Goal: Task Accomplishment & Management: Manage account settings

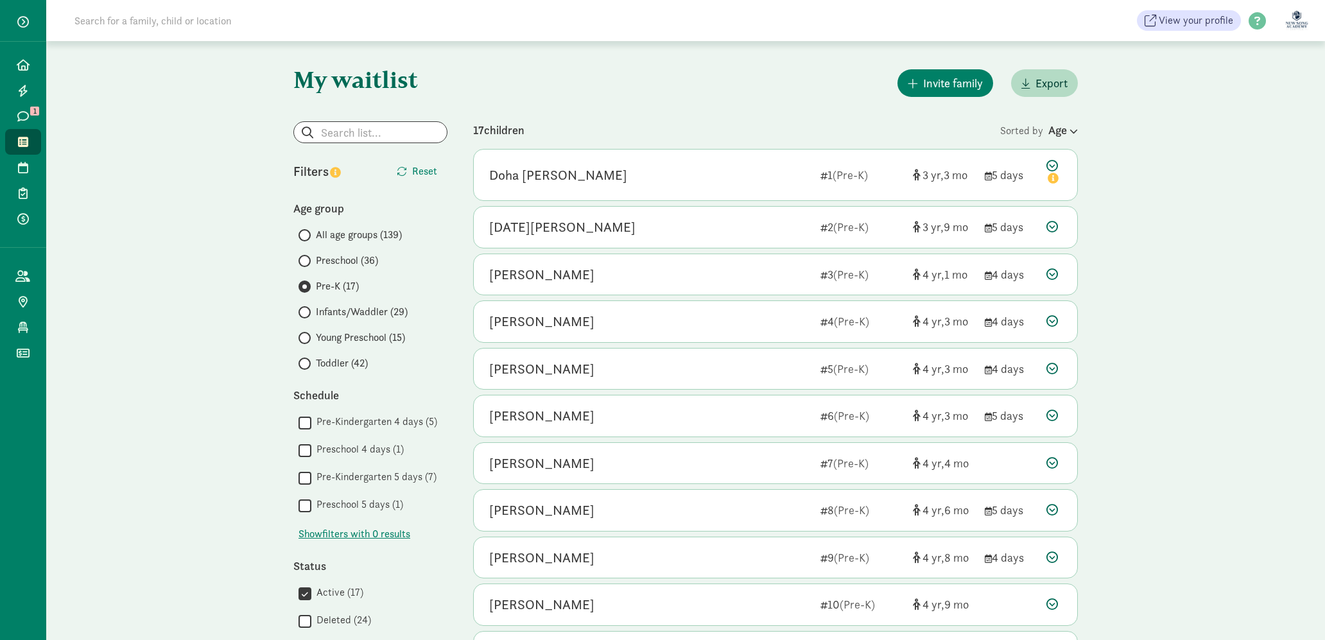
scroll to position [46, 0]
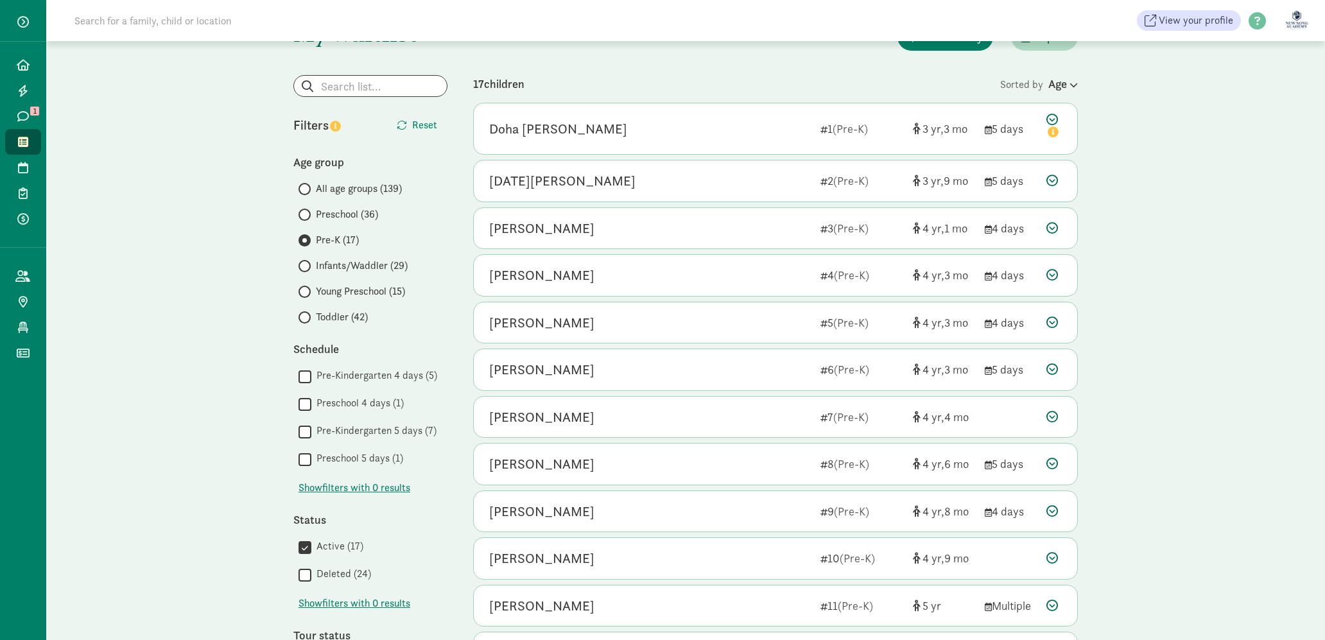
click at [335, 293] on span "Young Preschool (15)" at bounding box center [360, 291] width 89 height 15
click at [307, 293] on input "Young Preschool (15)" at bounding box center [302, 292] width 8 height 8
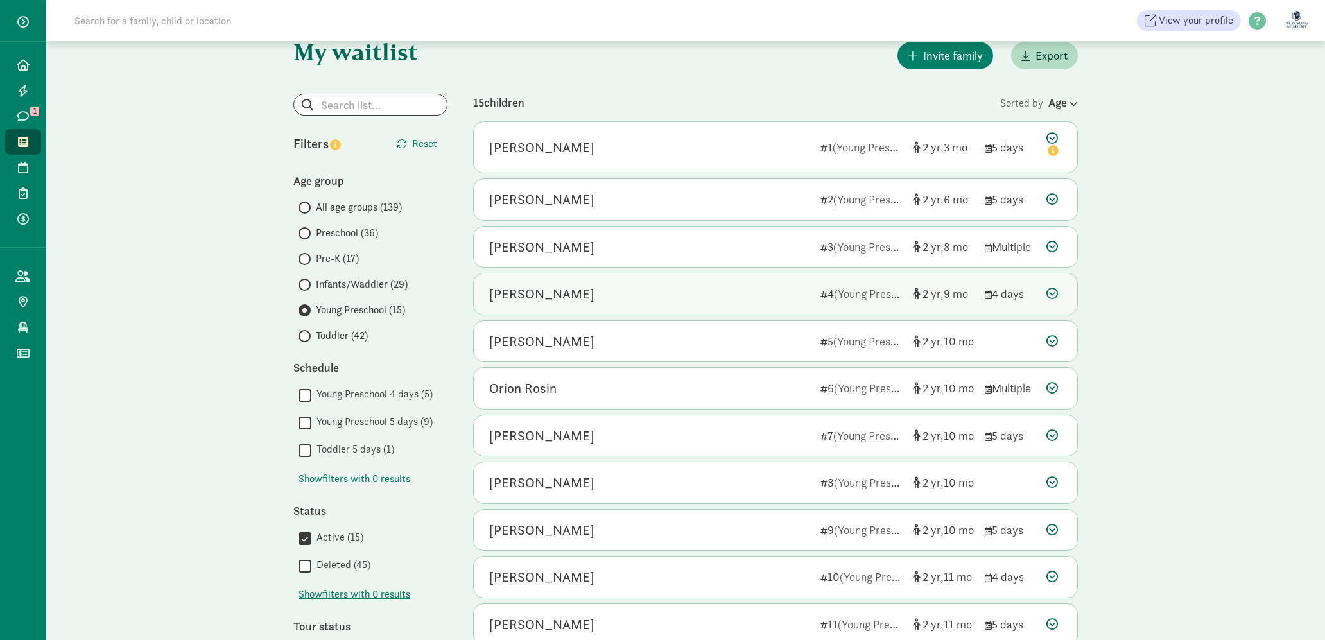
scroll to position [0, 0]
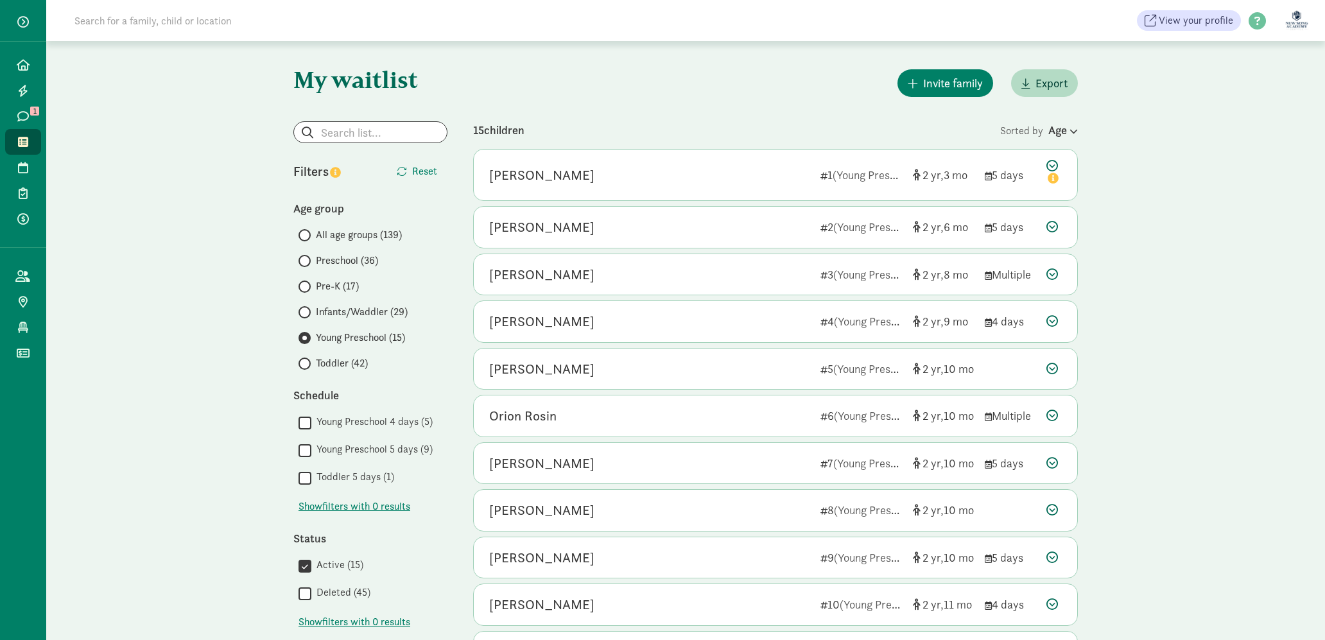
click at [311, 364] on label "Toddler (42)" at bounding box center [372, 363] width 149 height 15
click at [307, 364] on input "Toddler (42)" at bounding box center [302, 363] width 8 height 8
drag, startPoint x: 148, startPoint y: 4, endPoint x: 154, endPoint y: 10, distance: 8.2
click at [150, 5] on div "View your profile HELP CENTER Welcome to the Kinside Help Center! Click the lin…" at bounding box center [685, 20] width 1279 height 41
click at [160, 15] on input at bounding box center [247, 21] width 360 height 26
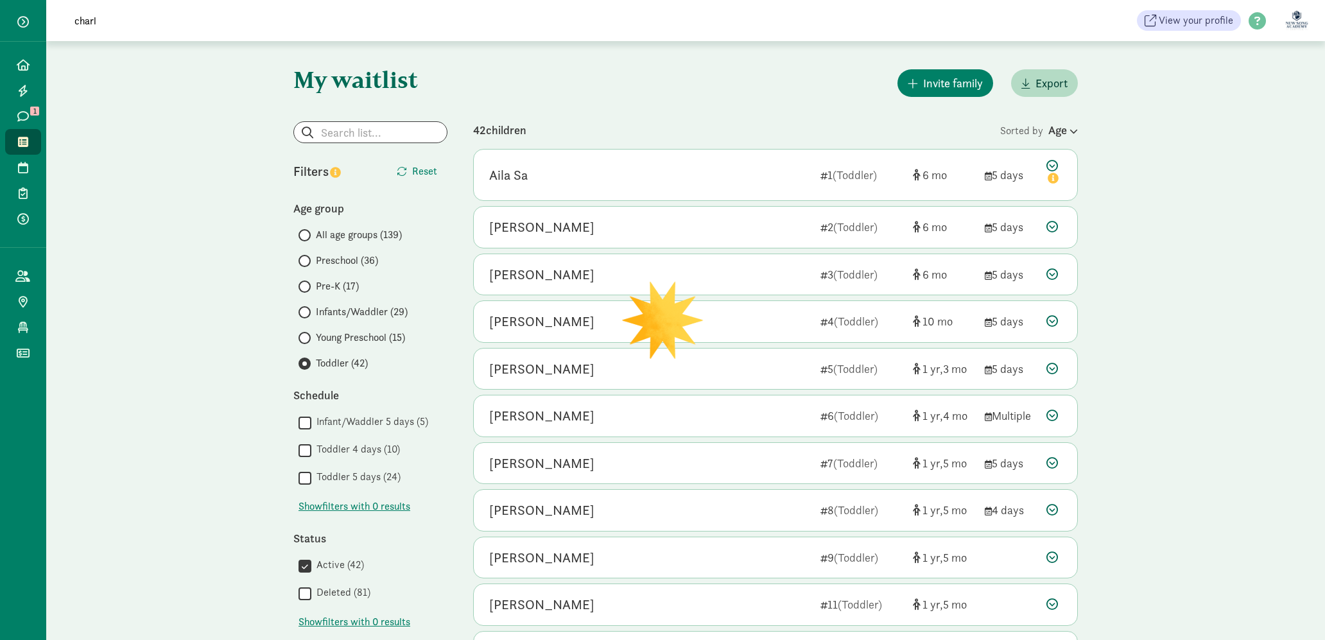
type input "charlo"
click at [116, 23] on input "charlo" at bounding box center [247, 21] width 360 height 26
click at [124, 169] on div "My waitlist Invite family Export Show filters Toddler Reset Filters Reset Age g…" at bounding box center [685, 595] width 1279 height 1108
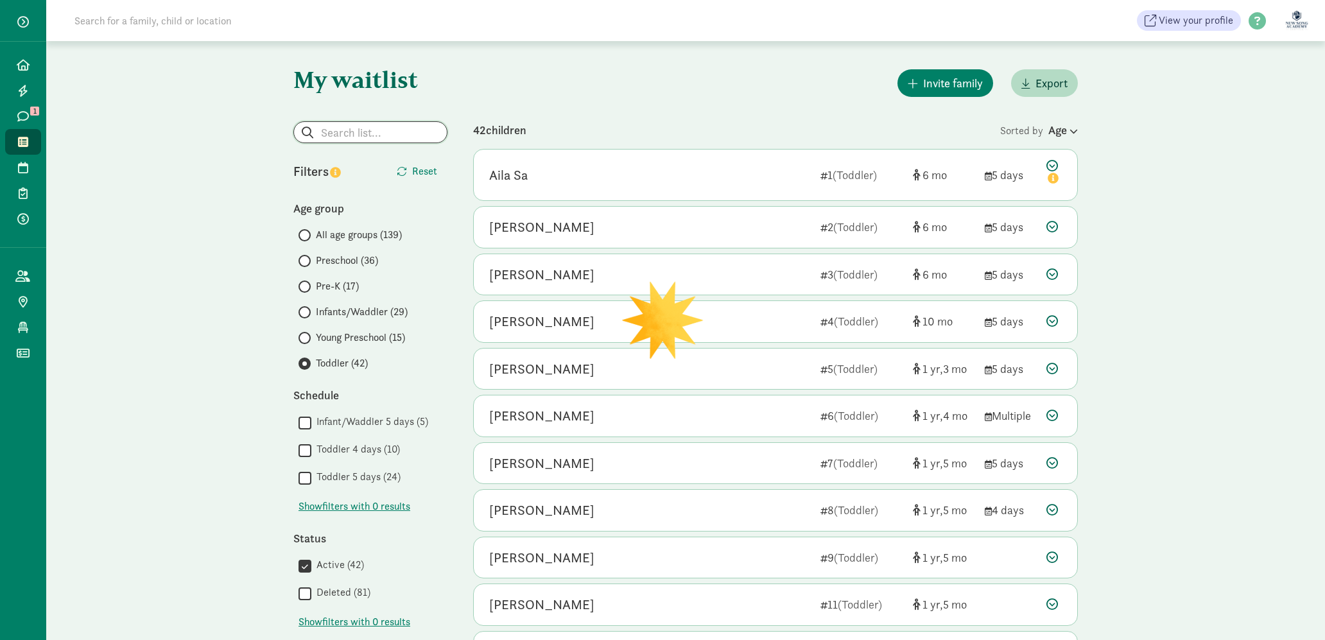
click at [332, 131] on input "search" at bounding box center [370, 132] width 153 height 21
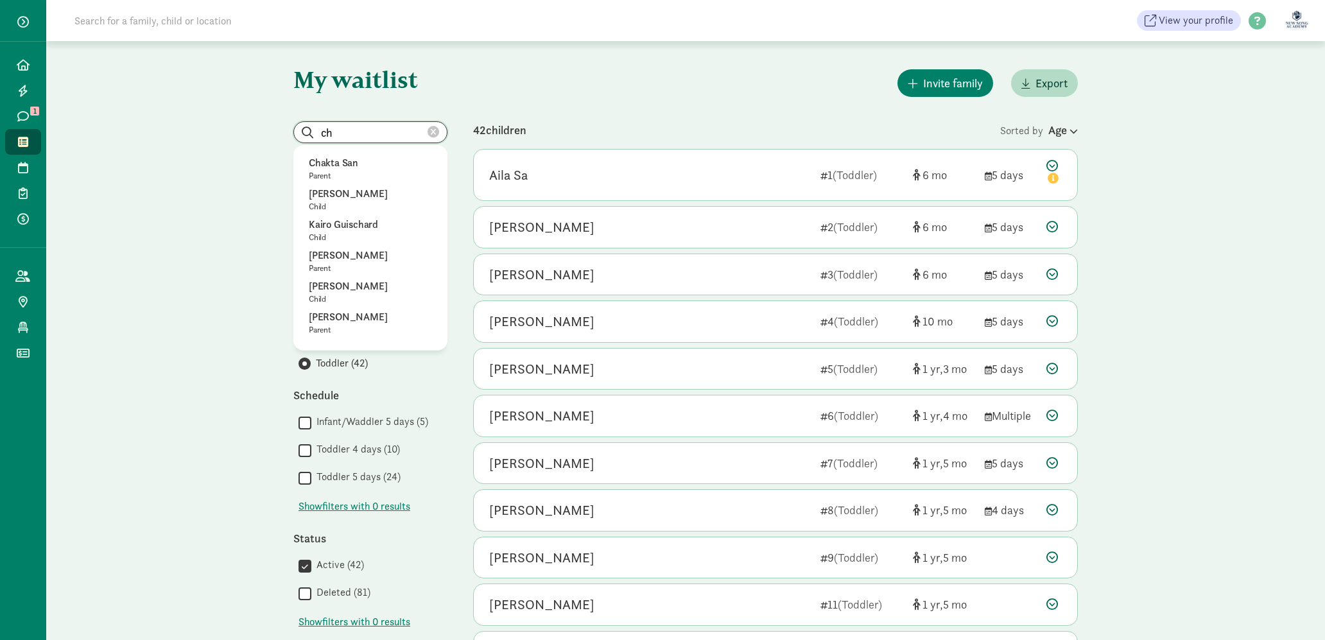
type input "c"
radio input "true"
radio input "false"
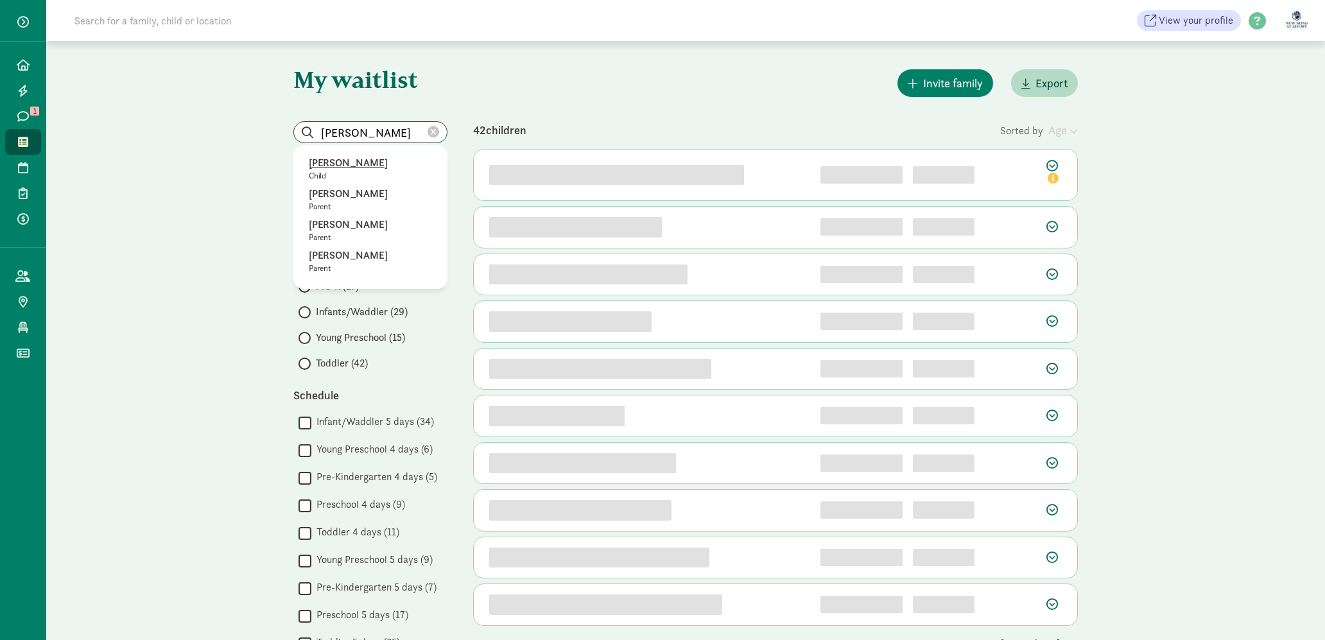
click at [394, 171] on p "Child" at bounding box center [370, 176] width 123 height 10
click at [394, 170] on button "Reset" at bounding box center [416, 172] width 61 height 26
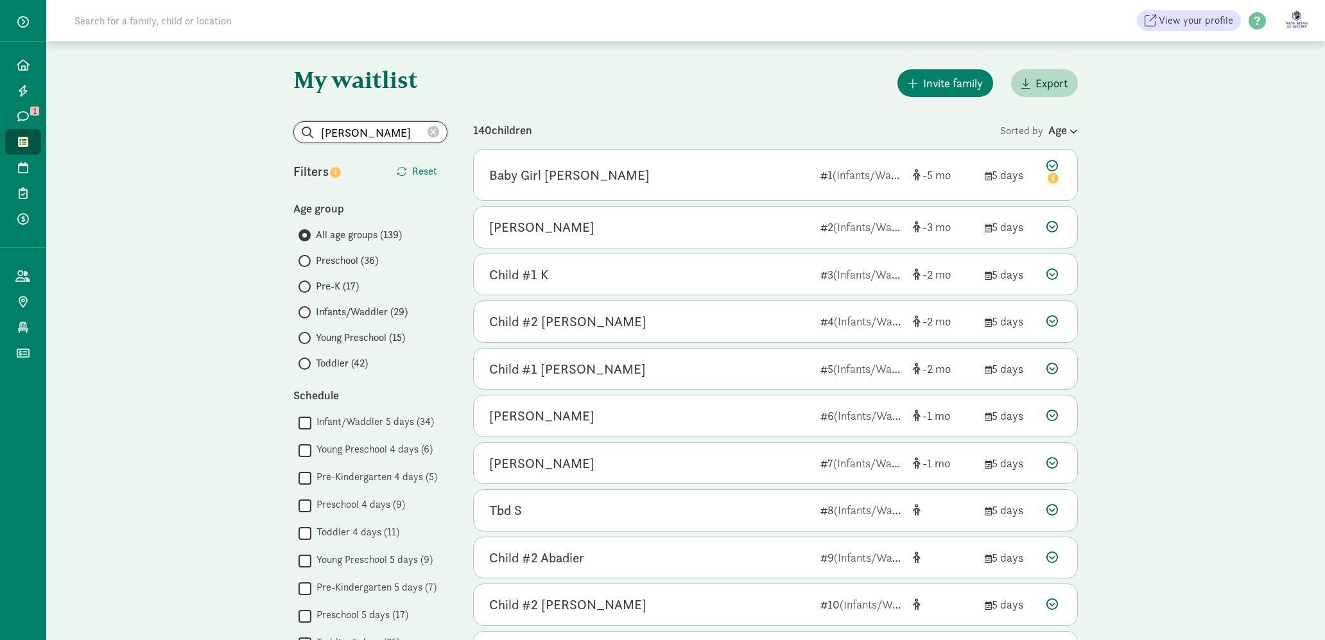
click at [394, 135] on input "[PERSON_NAME]" at bounding box center [370, 132] width 153 height 21
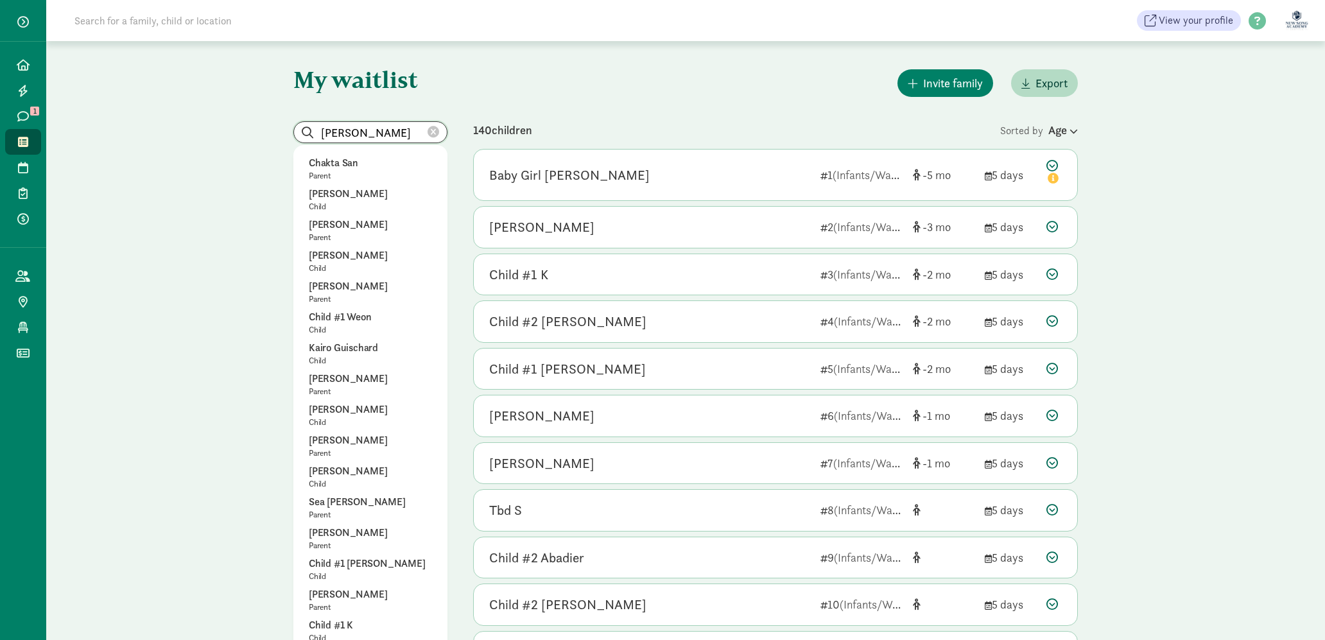
click at [394, 135] on input "[PERSON_NAME]" at bounding box center [370, 132] width 153 height 21
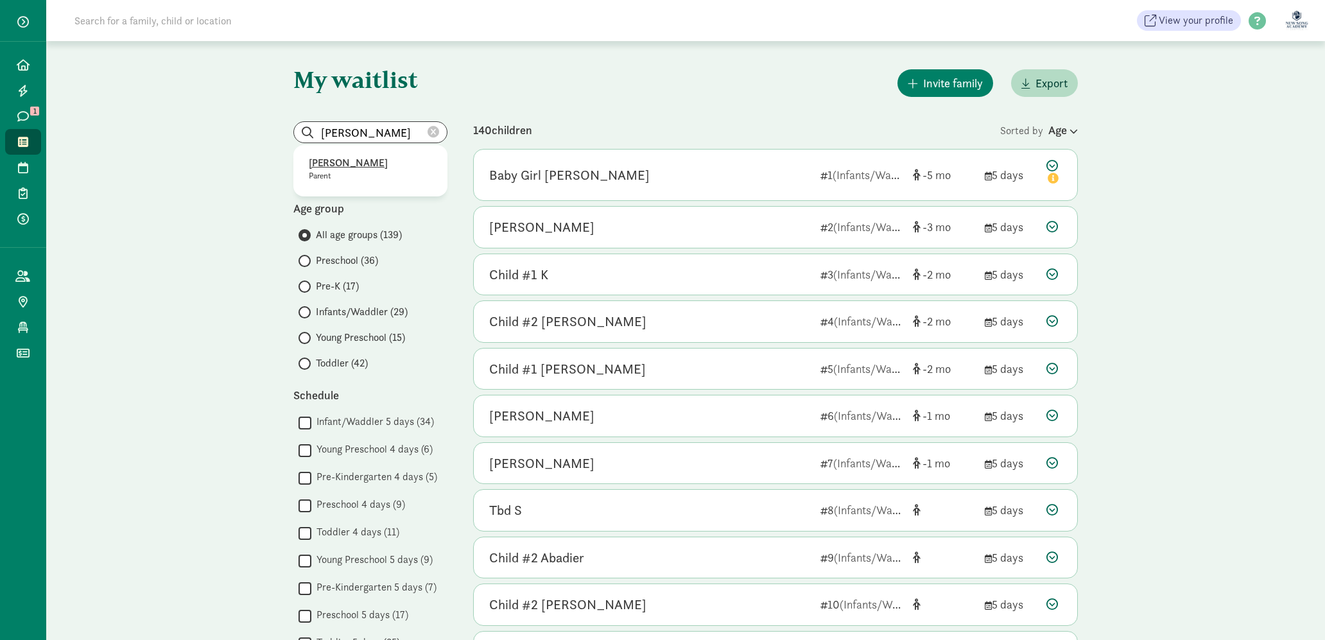
click at [361, 174] on p "Parent" at bounding box center [370, 176] width 123 height 10
type input "[PERSON_NAME]"
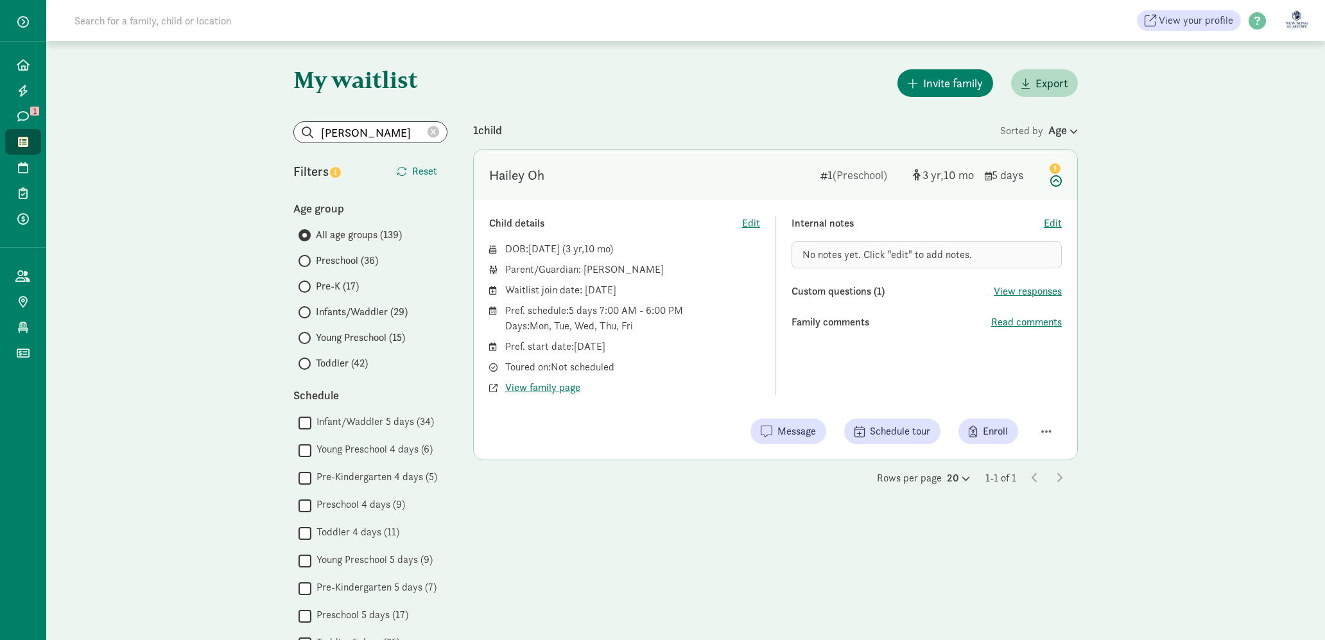
click at [437, 133] on icon at bounding box center [434, 132] width 12 height 12
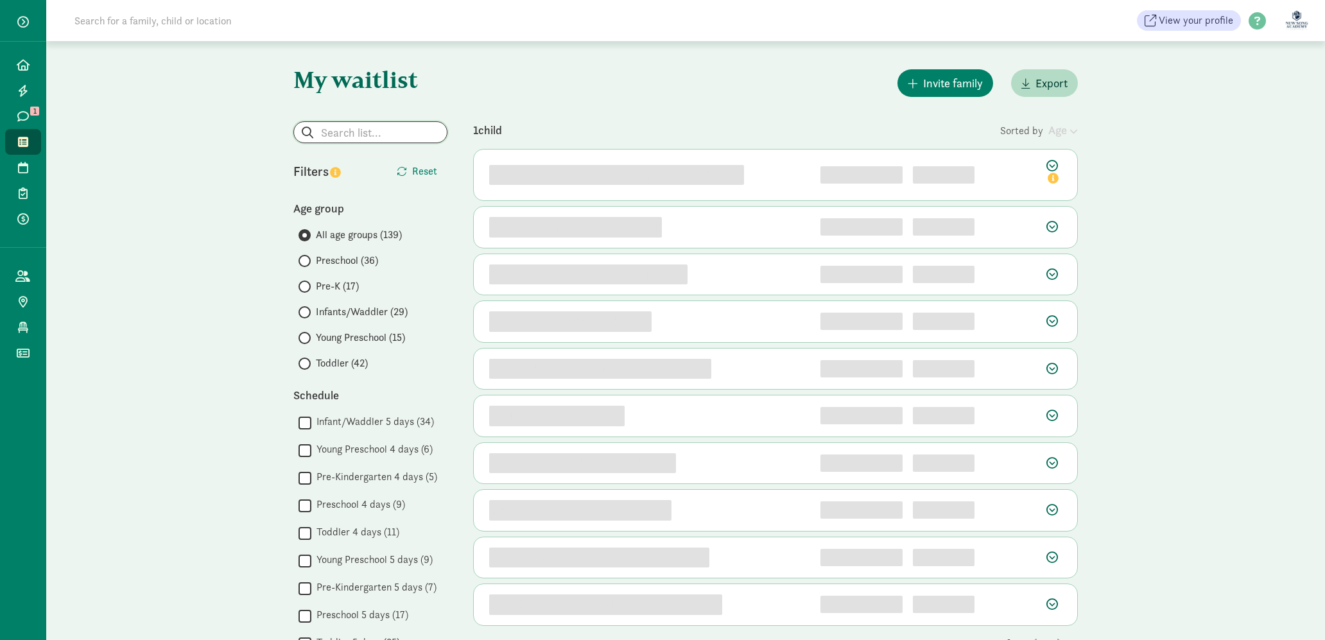
click at [394, 130] on input "search" at bounding box center [370, 132] width 153 height 21
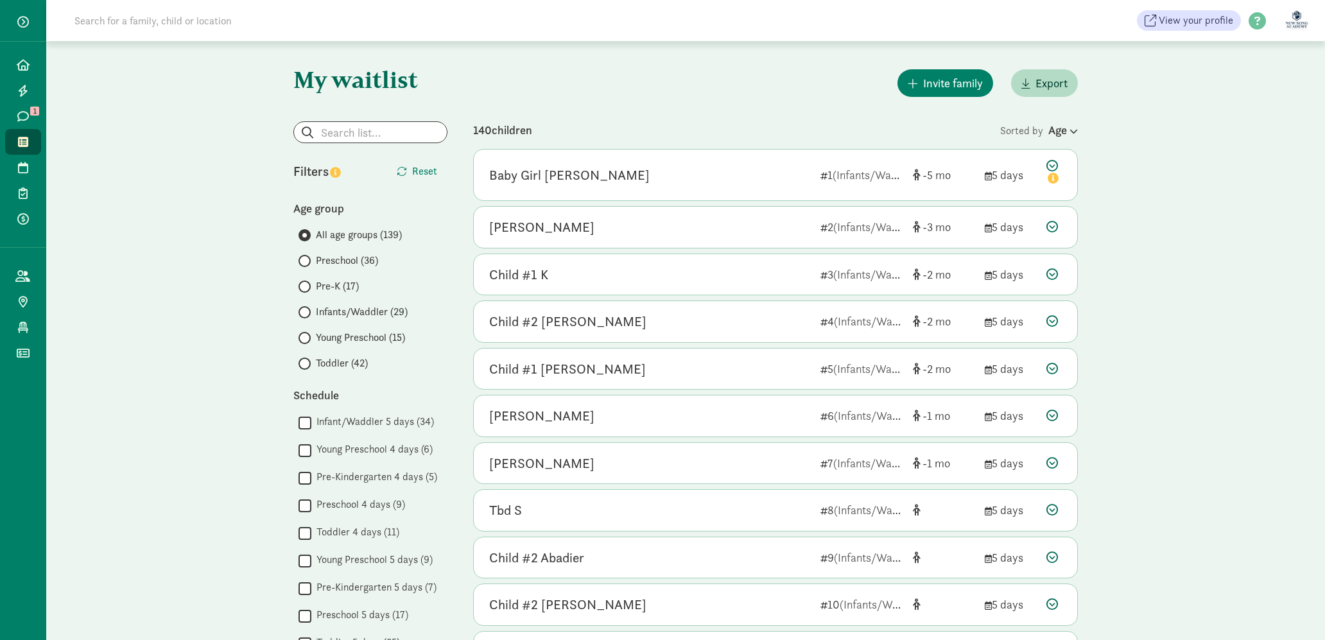
click at [241, 21] on input at bounding box center [247, 21] width 360 height 26
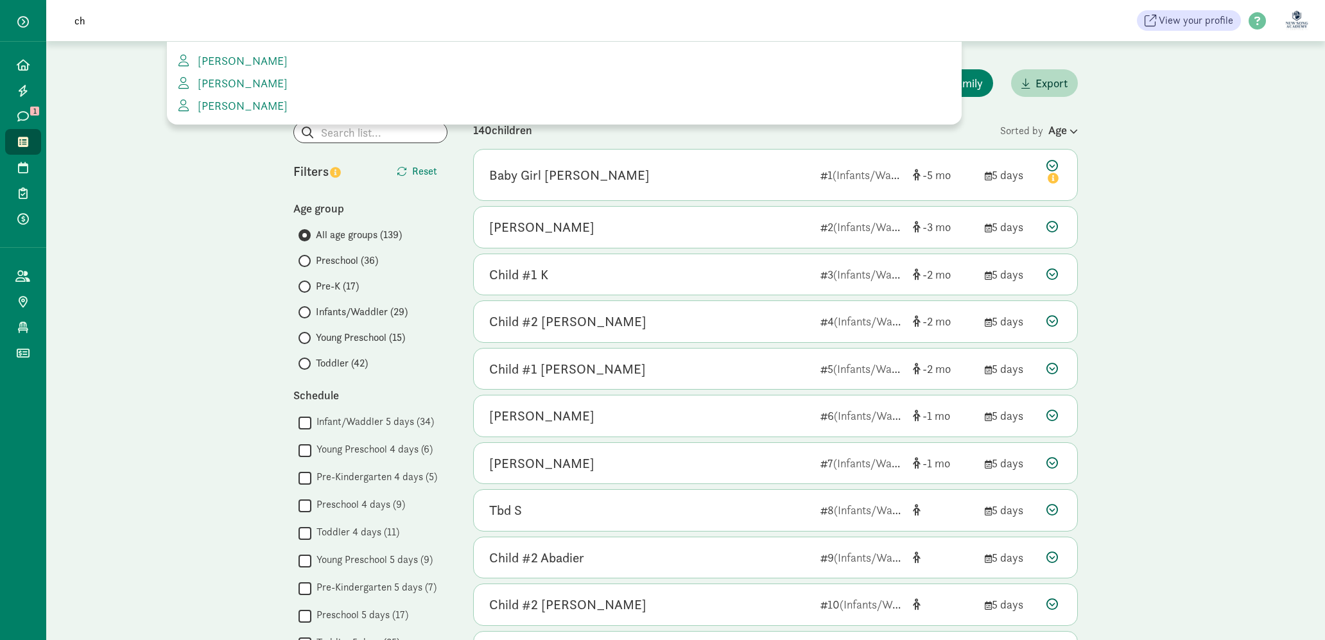
type input "c"
type input "charlotte"
click at [1178, 139] on div "My waitlist Invite family Export Show filters Filters Reset Age group All age g…" at bounding box center [685, 595] width 1279 height 1108
click at [1197, 129] on div "My waitlist Invite family Export Show filters Filters Reset Age group All age g…" at bounding box center [685, 595] width 1279 height 1108
click at [1017, 53] on div "My waitlist Invite family Export Show filters Filters Reset Age group All age g…" at bounding box center [686, 595] width 836 height 1108
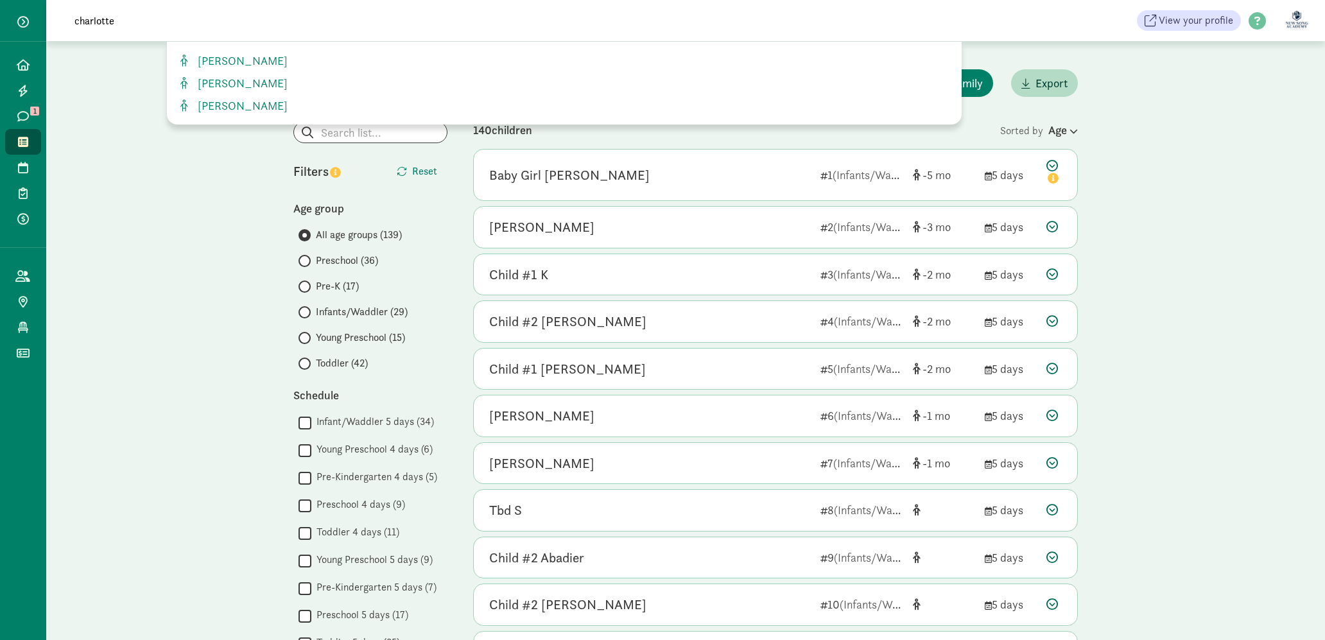
click at [162, 164] on div "My waitlist Invite family Export Show filters Filters Reset Age group All age g…" at bounding box center [685, 595] width 1279 height 1108
click at [1049, 130] on div "Age" at bounding box center [1063, 129] width 30 height 17
click at [1131, 125] on div "My waitlist Invite family Export Show filters Filters Reset Age group All age g…" at bounding box center [685, 595] width 1279 height 1108
click at [322, 237] on span "All age groups (139)" at bounding box center [359, 234] width 86 height 15
click at [307, 237] on input "All age groups (139)" at bounding box center [302, 235] width 8 height 8
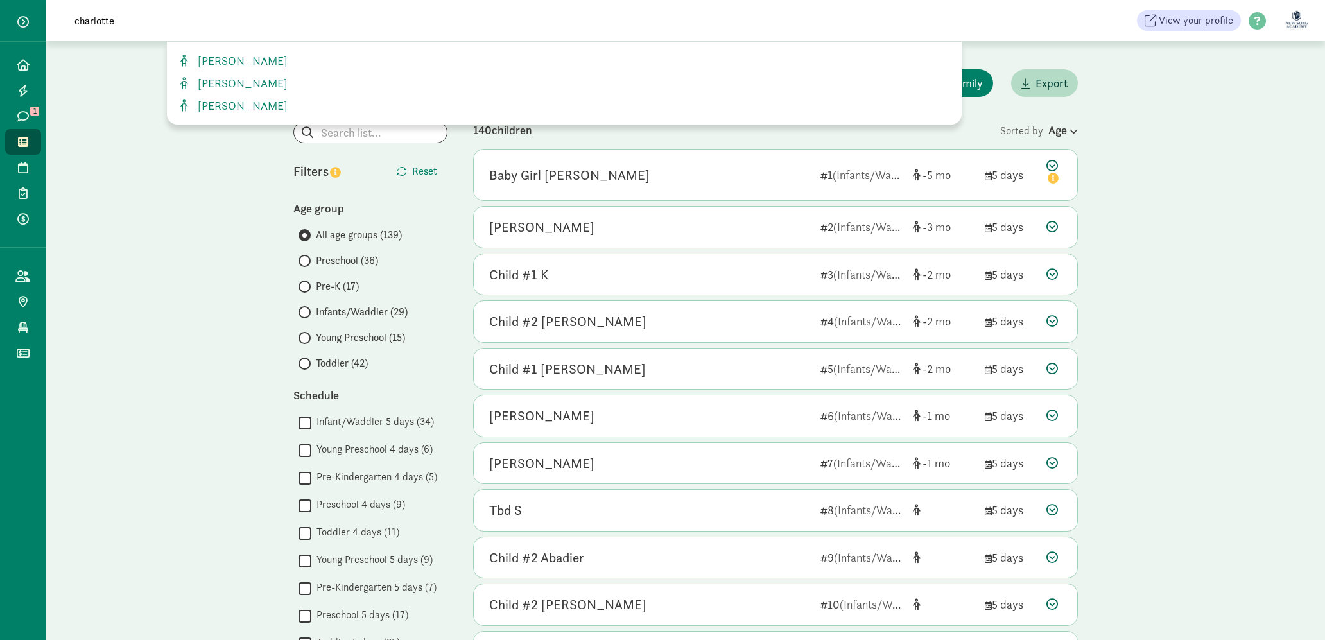
click at [119, 24] on input "charlotte" at bounding box center [247, 21] width 360 height 26
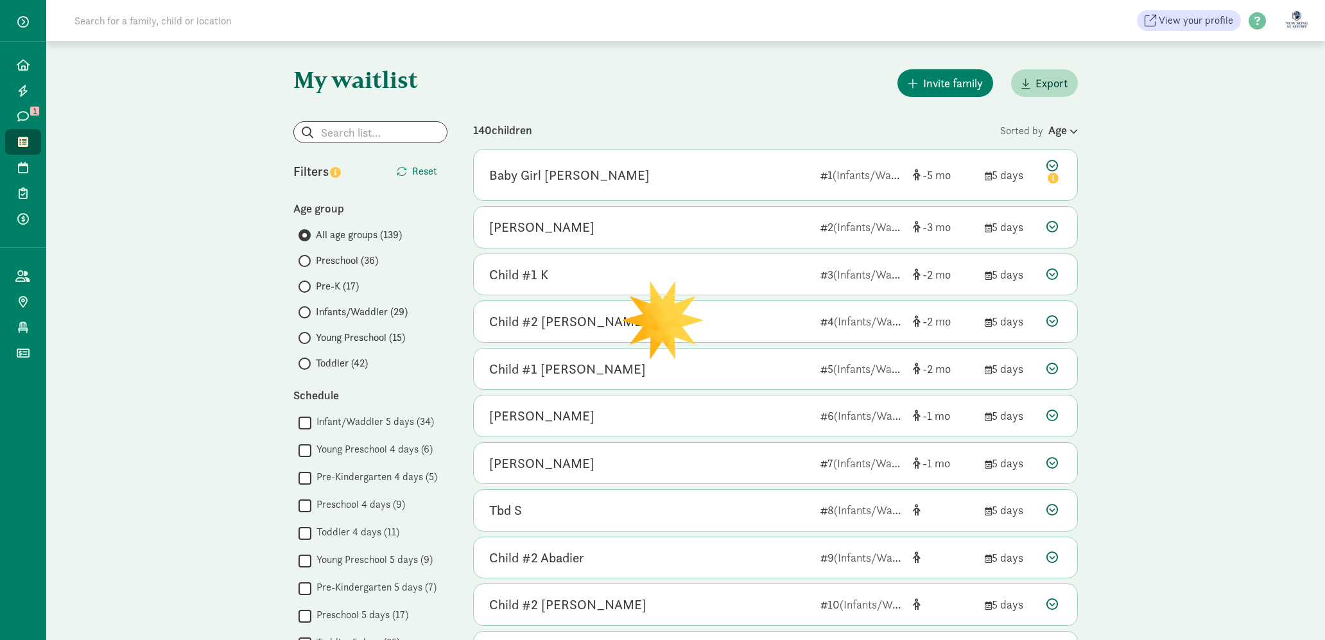
click at [1193, 196] on div "My waitlist Invite family Export Show filters Filters Reset Age group All age g…" at bounding box center [685, 595] width 1279 height 1108
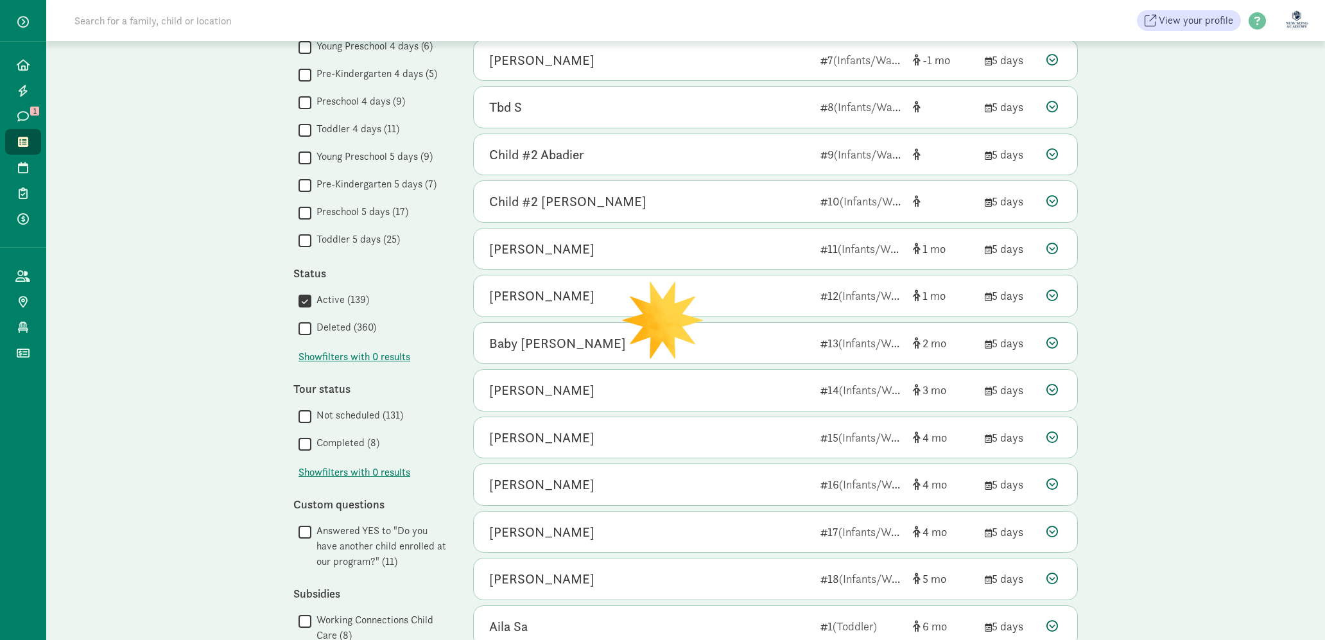
scroll to position [509, 0]
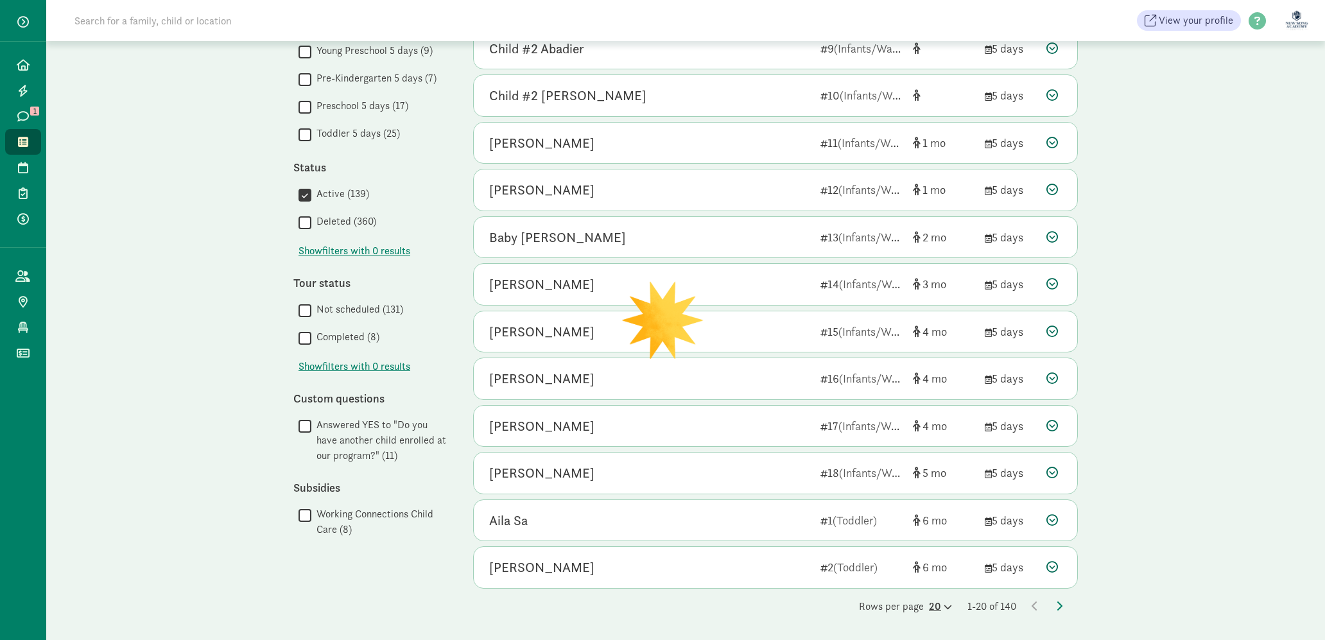
click at [941, 609] on icon at bounding box center [946, 607] width 11 height 8
click at [906, 598] on div "100" at bounding box center [909, 596] width 61 height 15
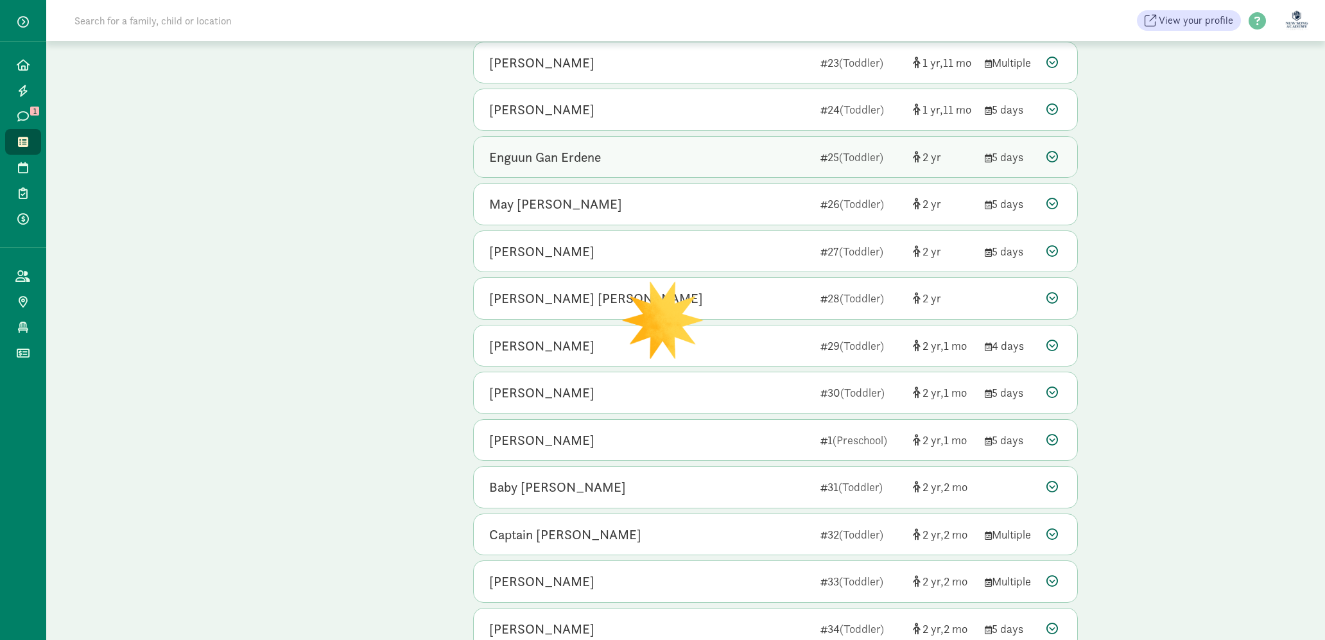
scroll to position [2575, 0]
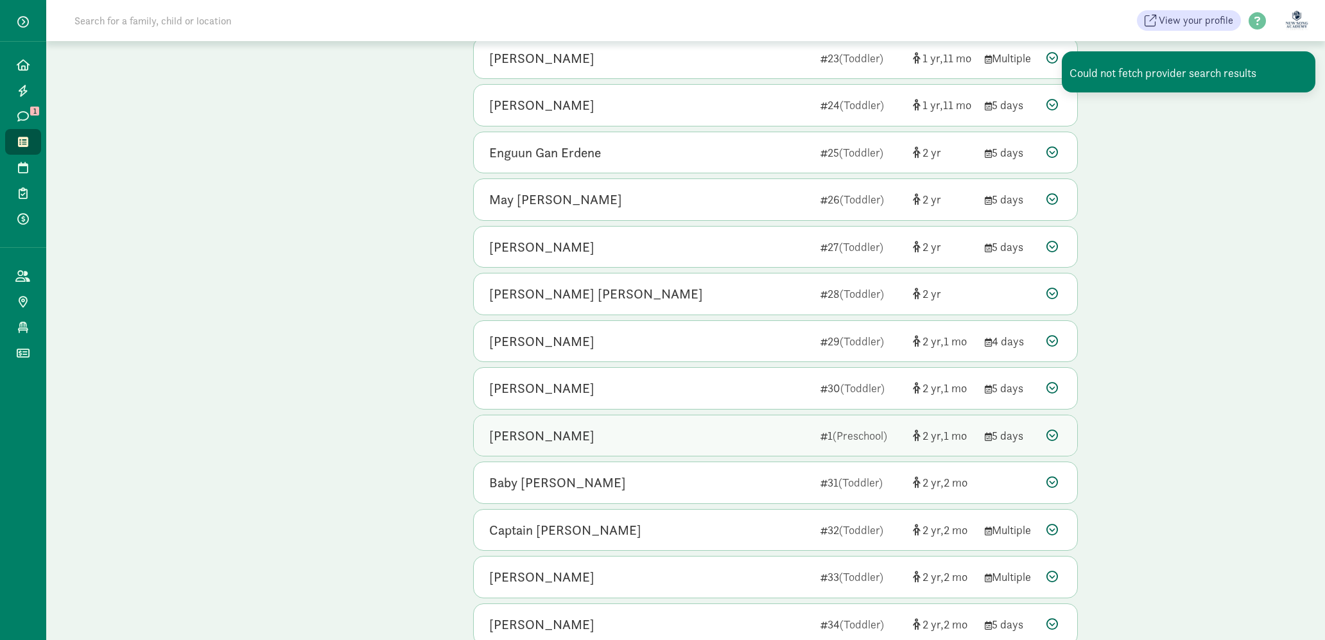
click at [770, 432] on div "[PERSON_NAME]" at bounding box center [649, 436] width 321 height 21
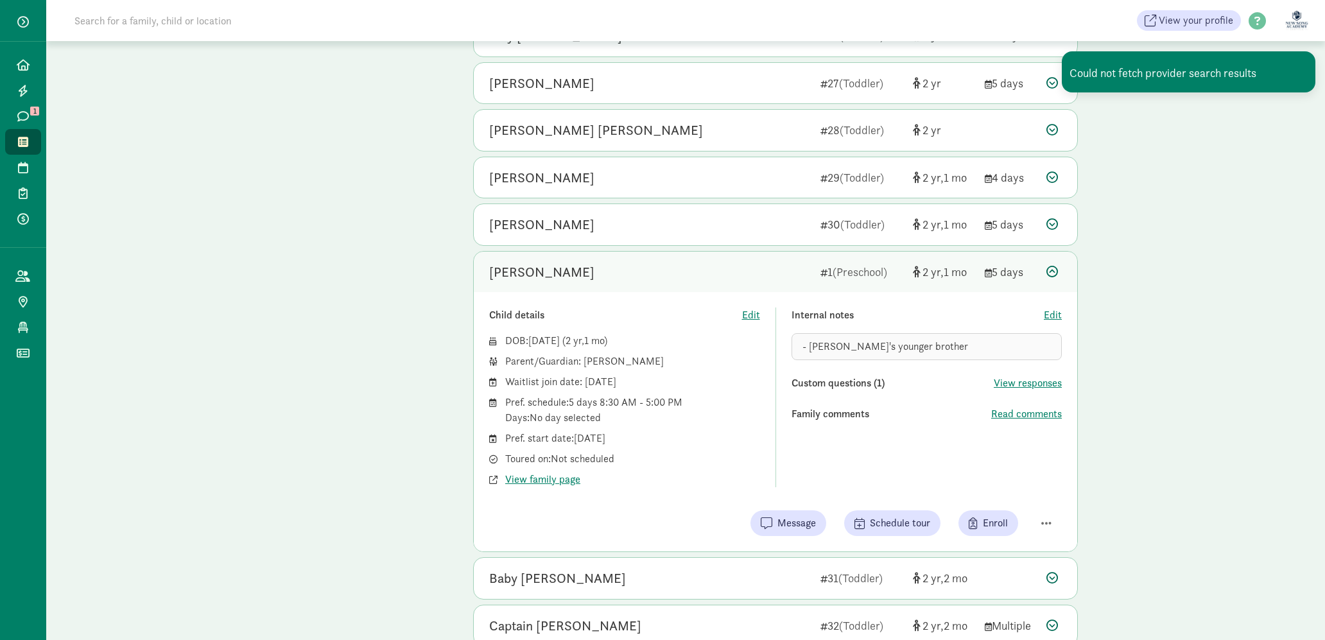
scroll to position [2740, 0]
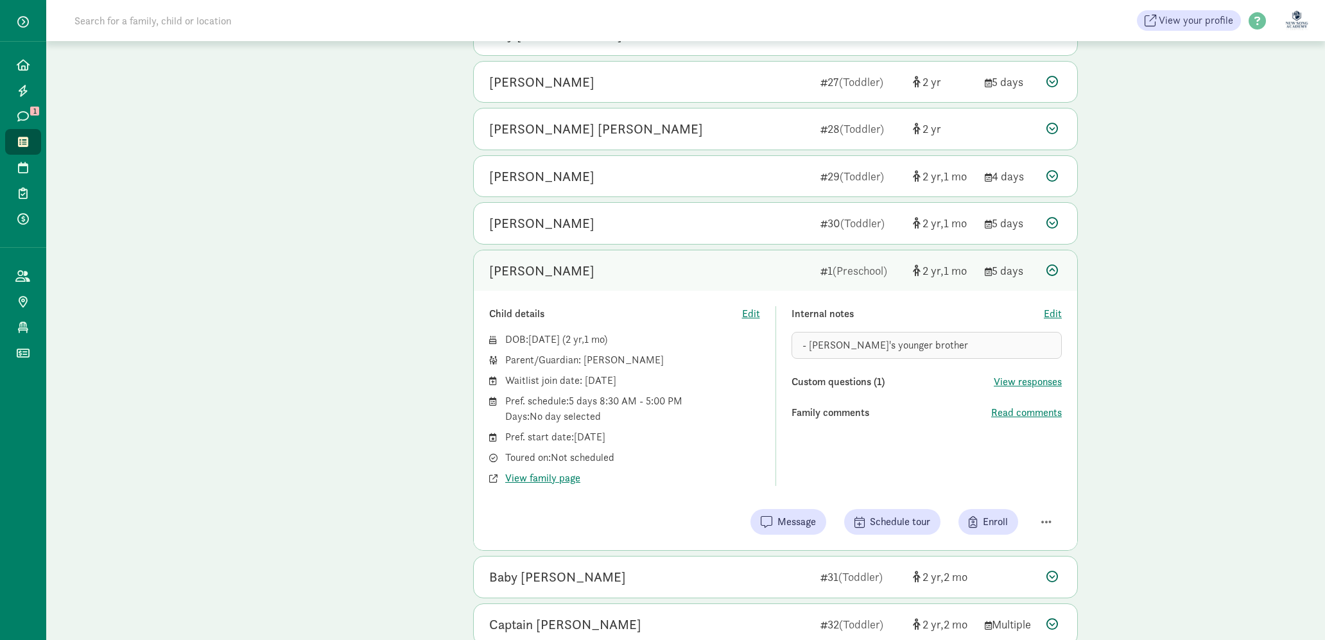
drag, startPoint x: 571, startPoint y: 438, endPoint x: 709, endPoint y: 441, distance: 138.0
click at [709, 441] on div "Pref. start date: [DATE]" at bounding box center [632, 436] width 255 height 15
click at [709, 445] on div "DOB: [DATE] ( 2 1 ) Parent/Guardian: [PERSON_NAME] Waitlist join date: [DATE] P…" at bounding box center [624, 409] width 271 height 154
drag, startPoint x: 661, startPoint y: 435, endPoint x: 570, endPoint y: 438, distance: 90.5
click at [570, 438] on div "Pref. start date: [DATE]" at bounding box center [632, 436] width 255 height 15
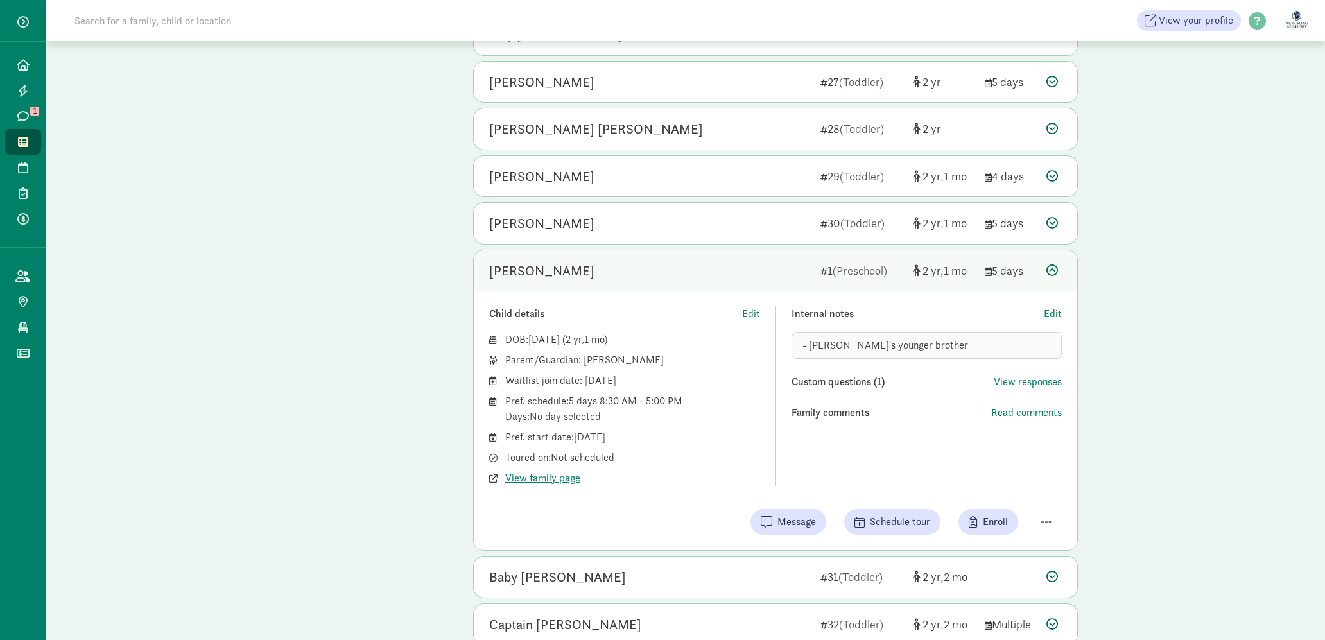
click at [716, 449] on div "DOB: [DATE] ( 2 1 ) Parent/Guardian: [PERSON_NAME] Waitlist join date: [DATE] P…" at bounding box center [624, 409] width 271 height 154
click at [724, 276] on div "[PERSON_NAME]" at bounding box center [649, 271] width 321 height 21
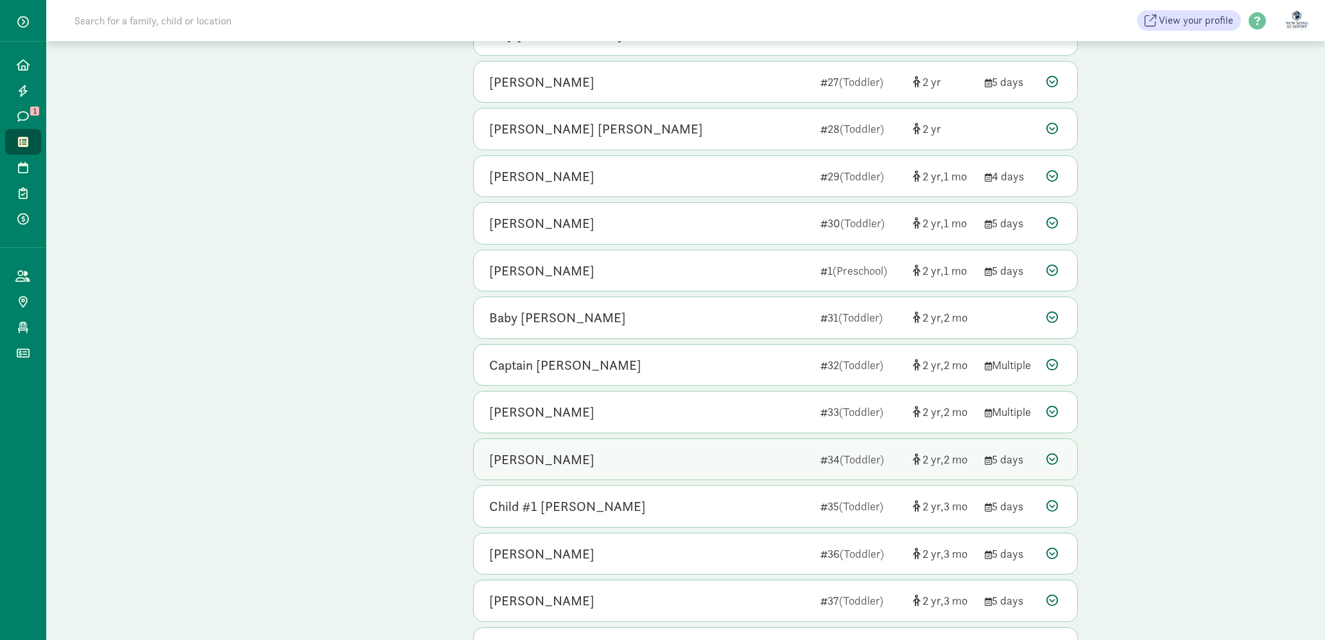
click at [694, 465] on div "[PERSON_NAME]" at bounding box center [649, 459] width 321 height 21
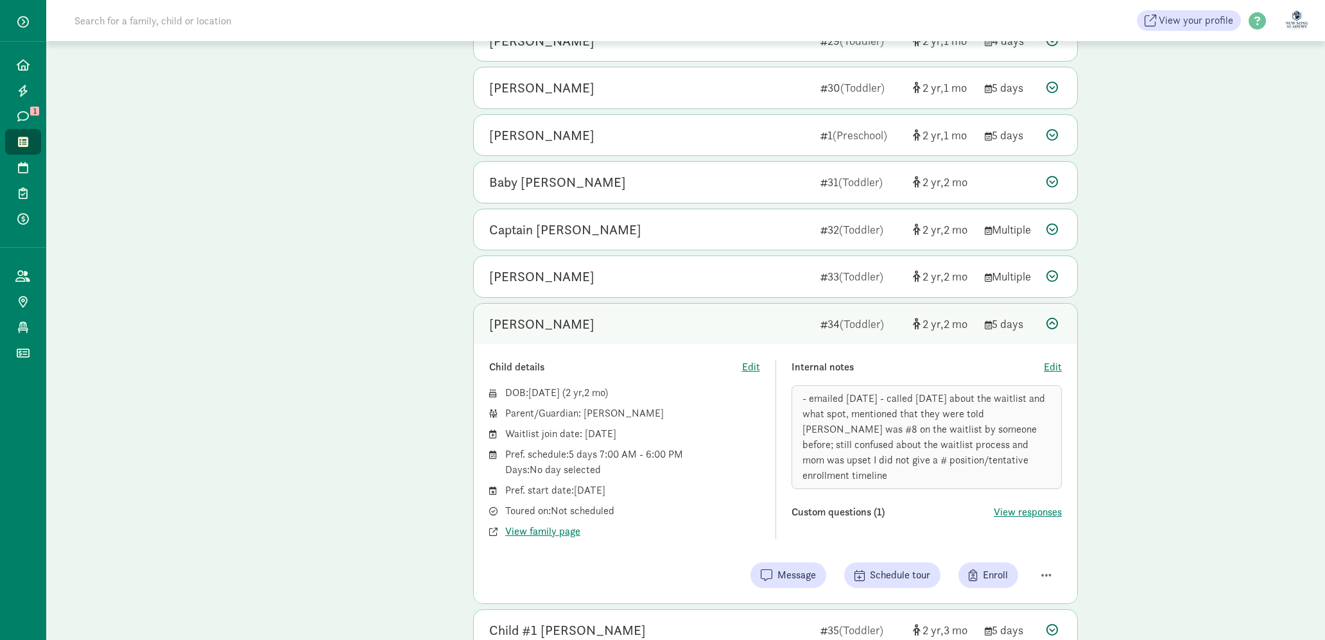
scroll to position [2907, 0]
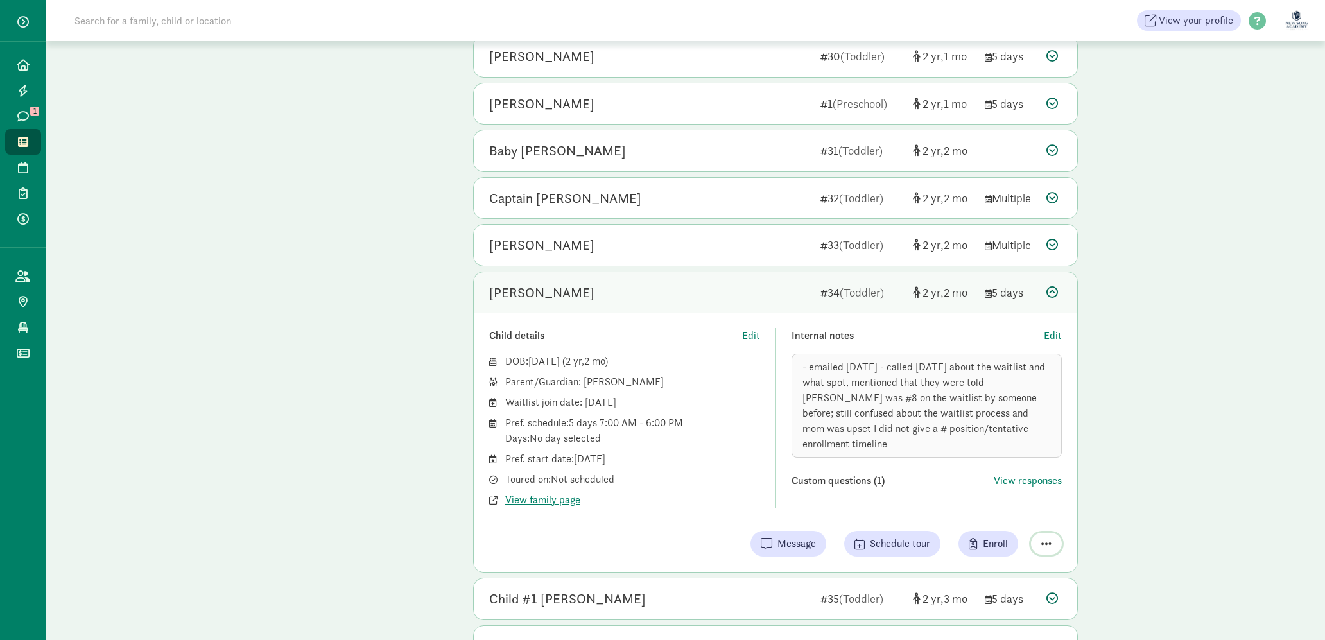
click at [1051, 550] on button "button" at bounding box center [1046, 544] width 31 height 22
click at [1039, 286] on div "[PERSON_NAME] 34 (Toddler) 2 2 5 days" at bounding box center [775, 292] width 603 height 41
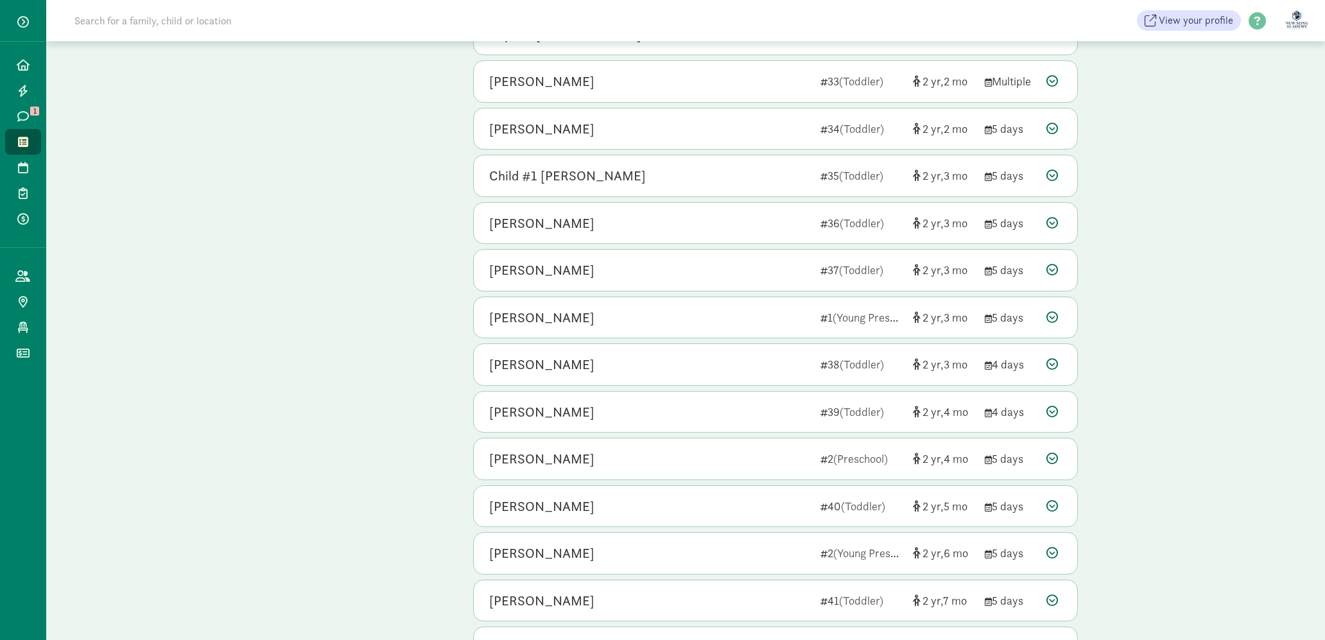
scroll to position [3082, 0]
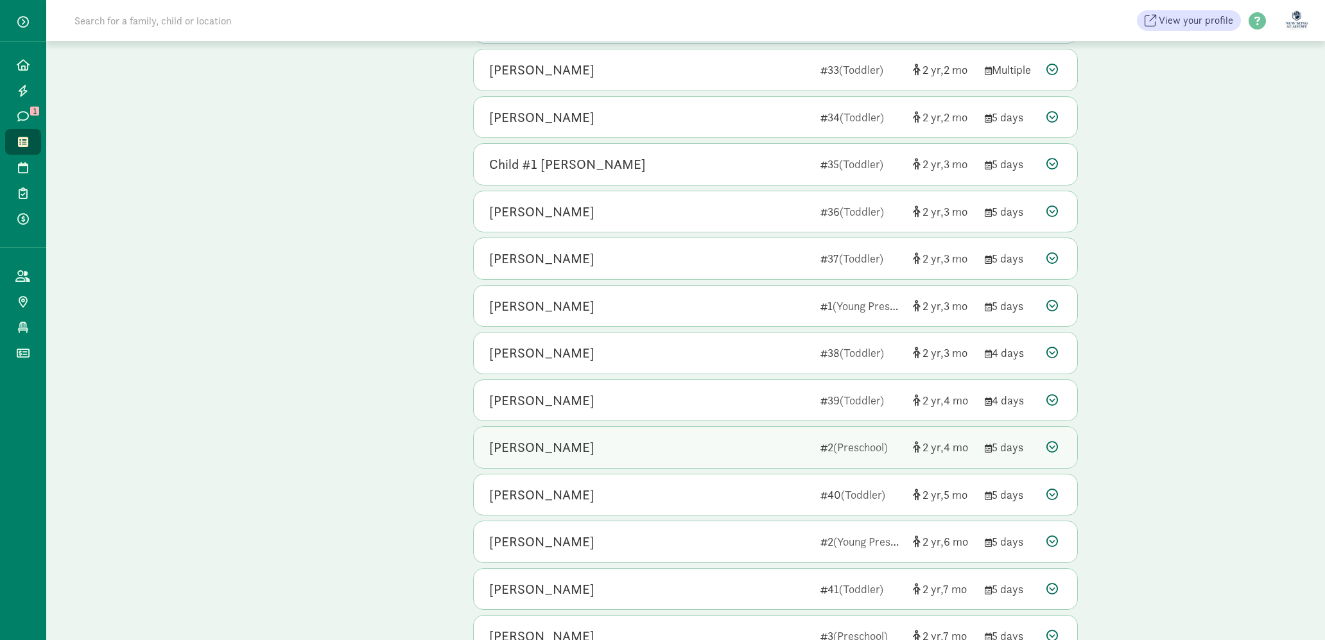
click at [572, 439] on div "[PERSON_NAME]" at bounding box center [649, 447] width 321 height 21
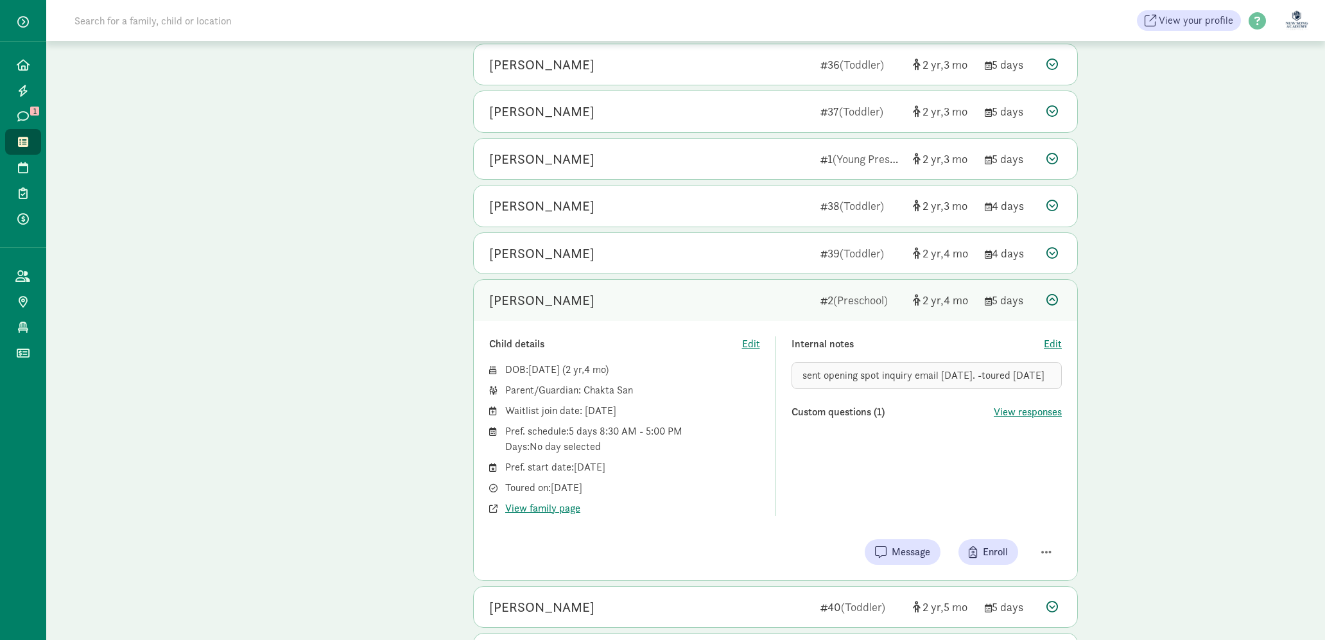
scroll to position [3231, 0]
